Goal: Information Seeking & Learning: Understand process/instructions

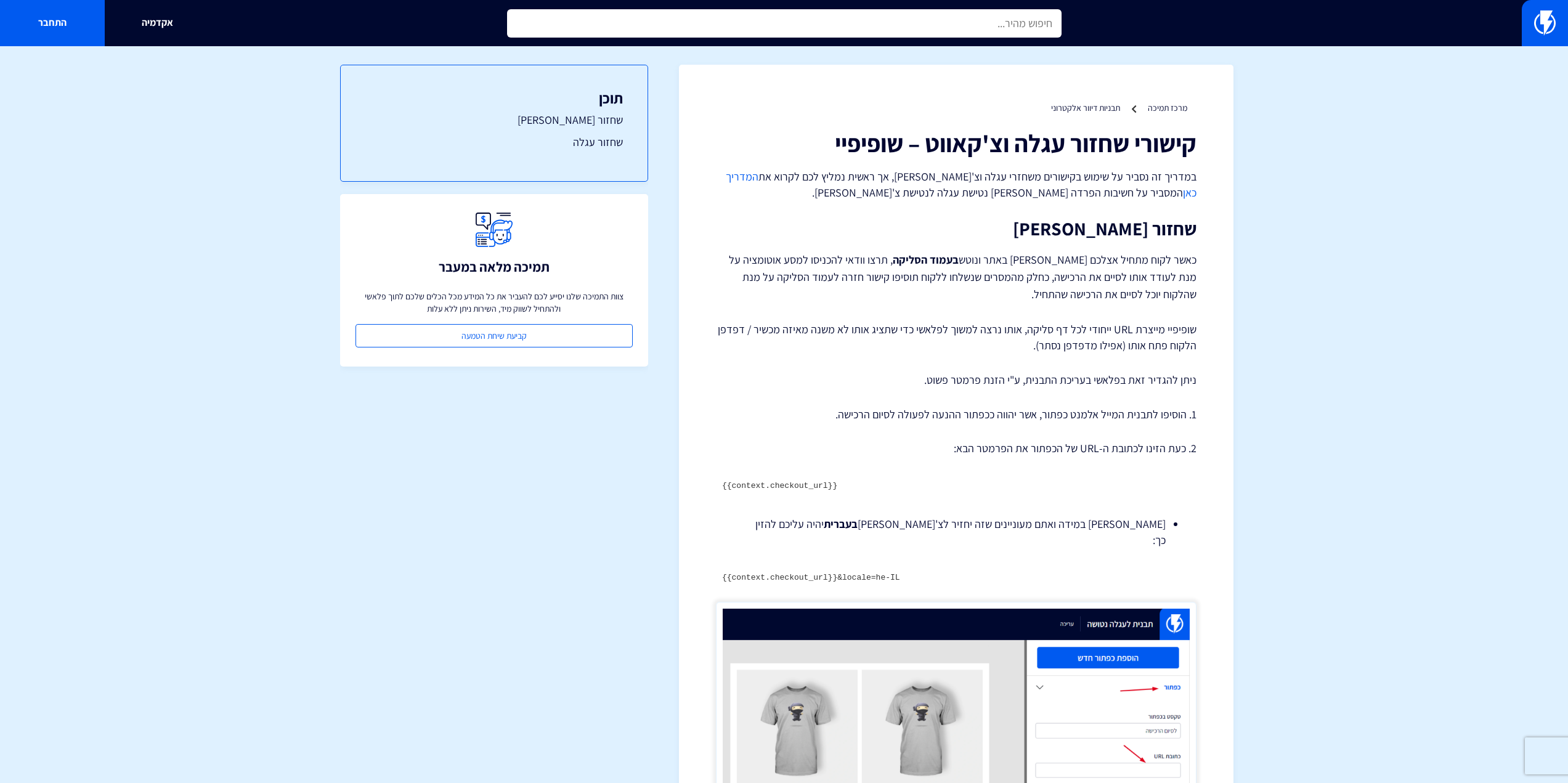
click at [974, 33] on input "text" at bounding box center [784, 23] width 554 height 28
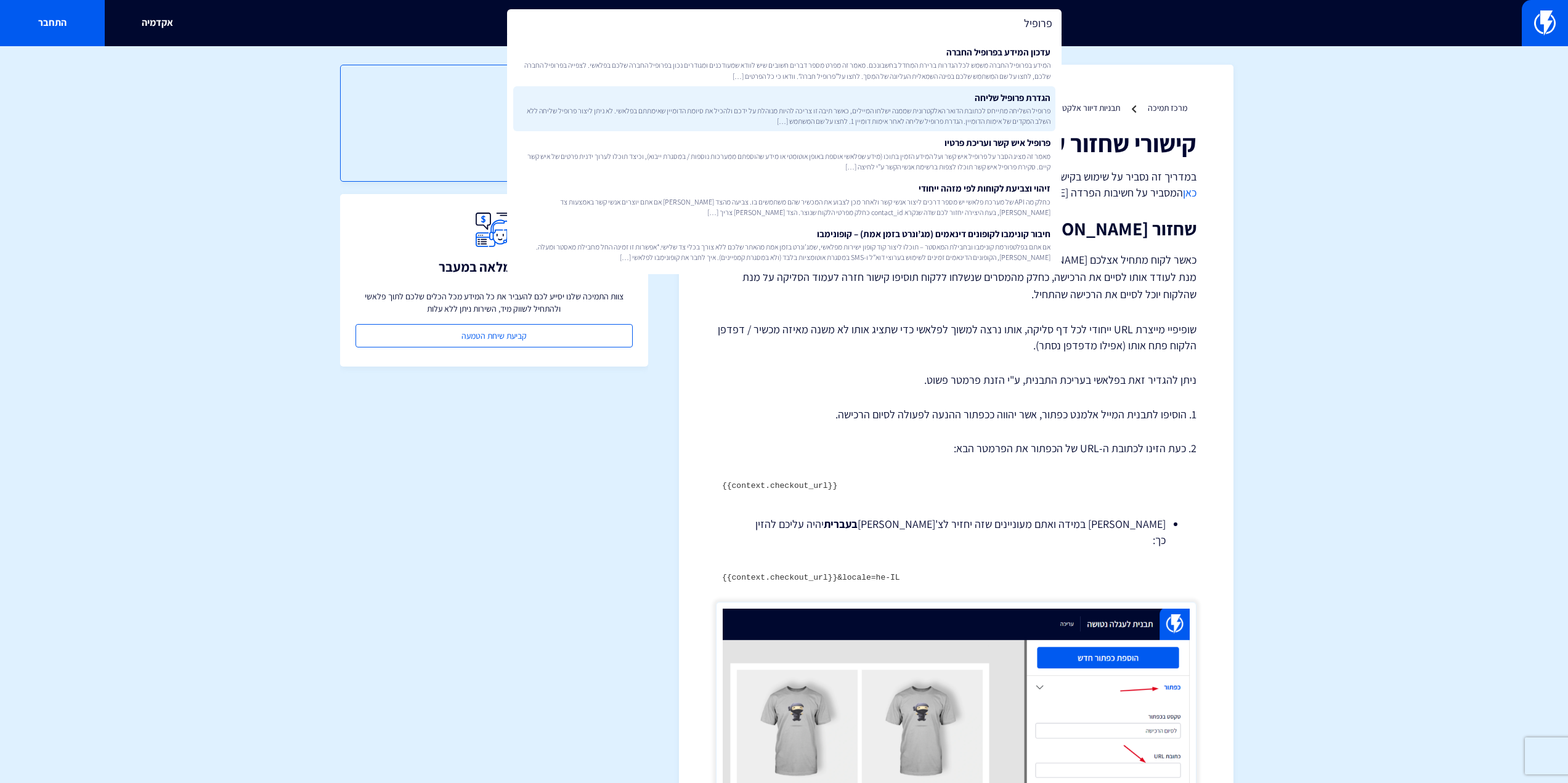
type input "פרופיל"
click at [995, 115] on span "פרופיל השליחה מתייחס לכתובת הדואר האלקטרונית שממנה ישלחו המיילים, כאשר תיבה זו …" at bounding box center [784, 116] width 532 height 21
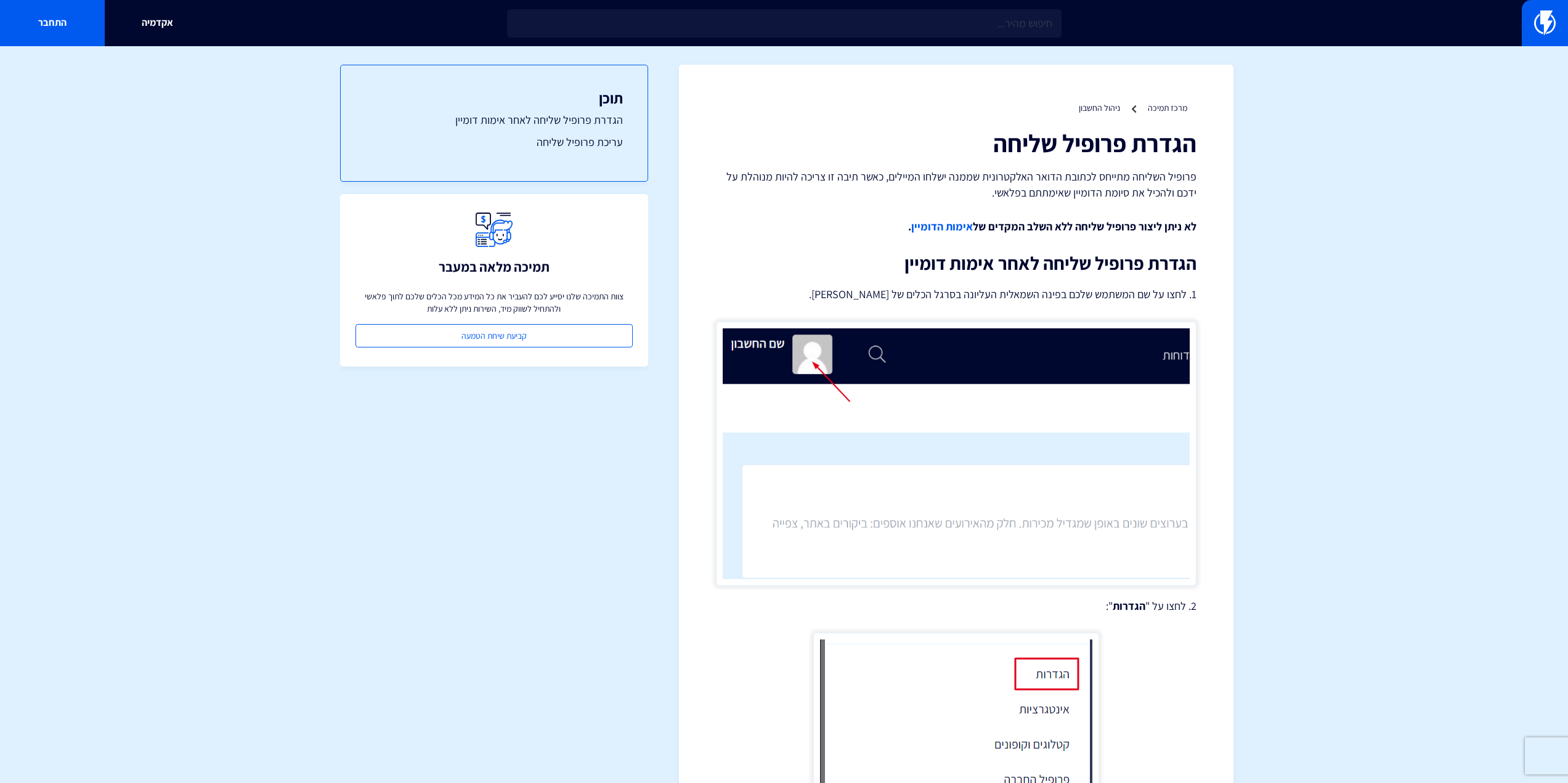
click at [1133, 152] on h1 "הגדרת פרופיל שליחה" at bounding box center [956, 143] width 480 height 27
